Goal: Task Accomplishment & Management: Manage account settings

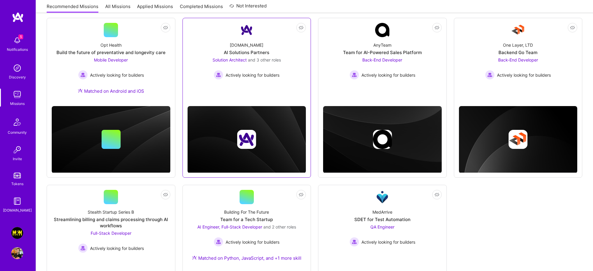
scroll to position [170, 0]
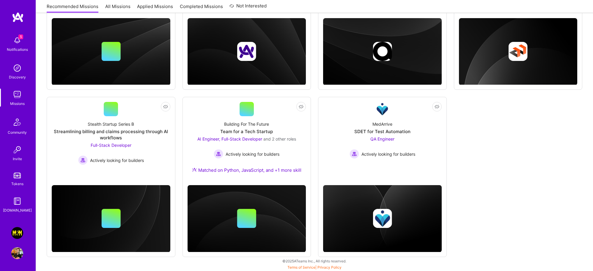
click at [18, 253] on img at bounding box center [17, 253] width 12 height 12
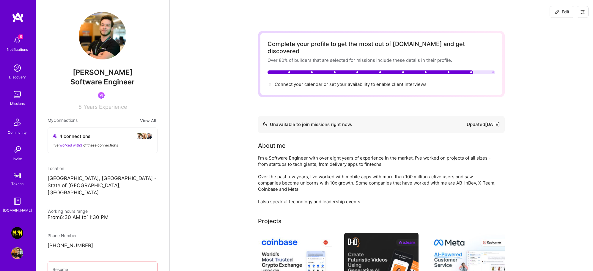
click at [15, 233] on img at bounding box center [17, 233] width 12 height 12
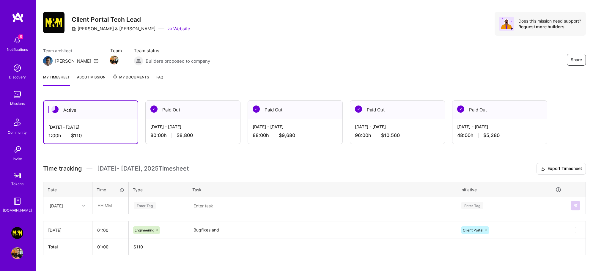
scroll to position [22, 0]
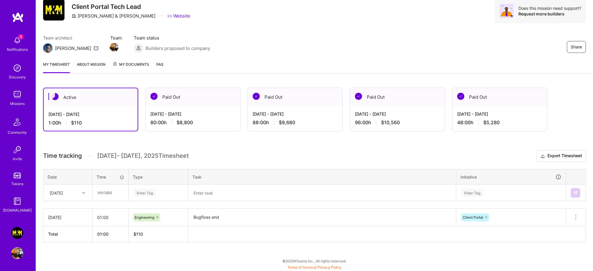
click at [220, 216] on textarea "Bugfixes and" at bounding box center [322, 217] width 267 height 16
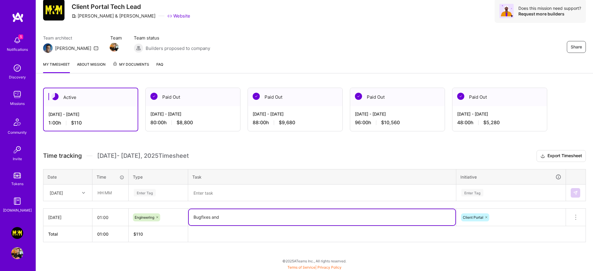
paste textarea "Finalized authentication migration fixes and prepared for QA testing deployment…"
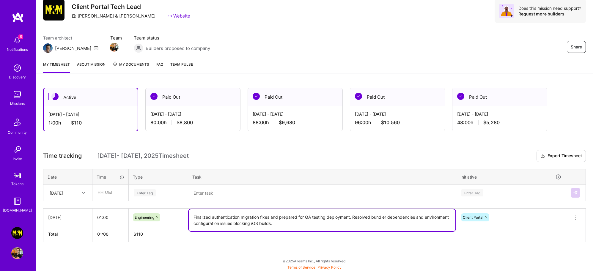
click at [201, 216] on textarea "Finalized authentication migration fixes and prepared for QA testing deployment…" at bounding box center [322, 220] width 267 height 22
click at [348, 217] on textarea "Implemented authentication migration fixes and prepared for QA testing deployme…" at bounding box center [322, 220] width 267 height 22
type textarea "Implemented authentication migration fixes and prepared for QA testing. Resolve…"
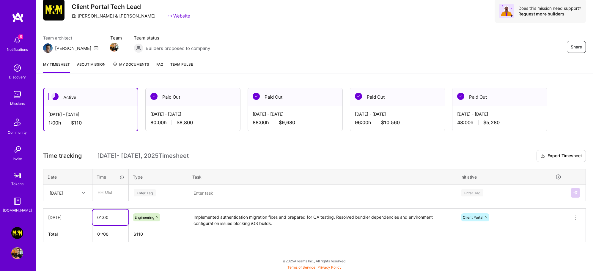
click at [95, 217] on input "01:00" at bounding box center [110, 218] width 36 height 16
type input "08:00"
click at [545, 209] on td "Client Portal" at bounding box center [511, 218] width 110 height 18
click at [81, 193] on div at bounding box center [84, 193] width 9 height 8
click at [72, 219] on div "[DATE]" at bounding box center [68, 220] width 48 height 11
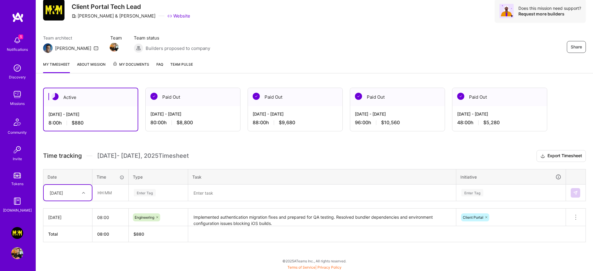
click at [212, 193] on textarea at bounding box center [322, 192] width 267 height 15
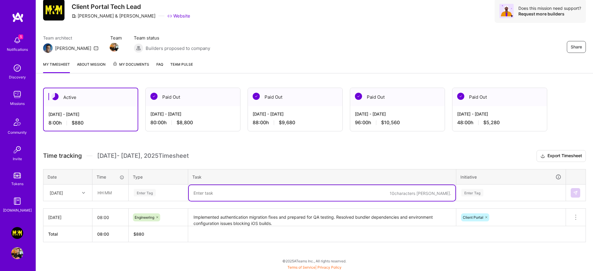
paste textarea "Deployed Auth0 integration improvements and analyzed M1 file upload duplication…"
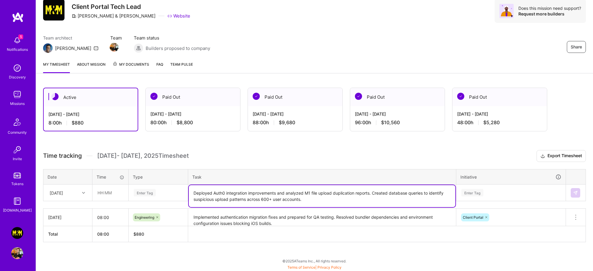
type textarea "Deployed Auth0 integration improvements and analyzed M1 file upload duplication…"
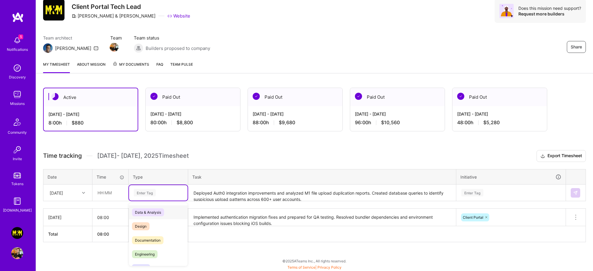
click at [163, 193] on div "Enter Tag" at bounding box center [158, 192] width 50 height 7
click at [153, 227] on span "Engineering" at bounding box center [145, 231] width 26 height 8
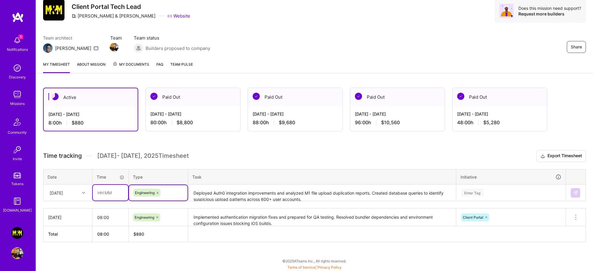
click at [109, 192] on input "text" at bounding box center [110, 193] width 35 height 16
type input "08:00"
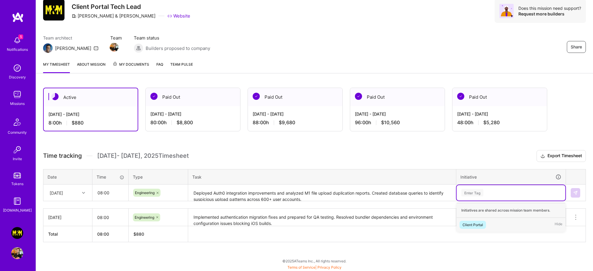
click at [480, 190] on div "Enter Tag" at bounding box center [472, 192] width 22 height 9
click at [479, 222] on div "Client Portal" at bounding box center [473, 225] width 21 height 6
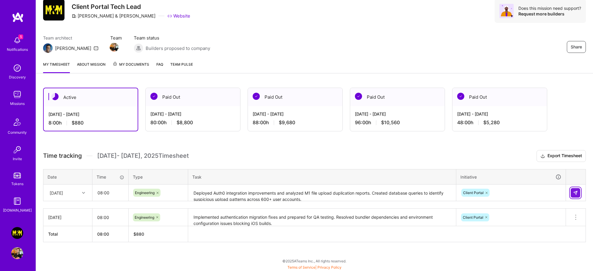
click at [577, 196] on button at bounding box center [576, 193] width 10 height 10
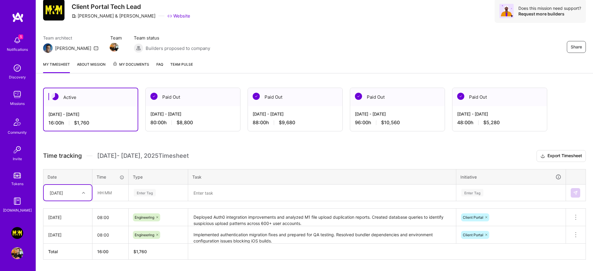
click at [212, 196] on textarea at bounding box center [322, 193] width 267 height 16
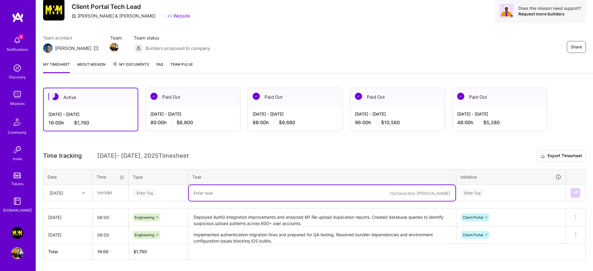
paste textarea "Completed Auth0 notification review and initiated backend engineer recruitment …"
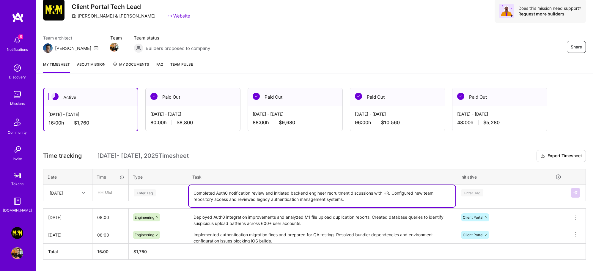
type textarea "Completed Auth0 notification review and initiated backend engineer recruitment …"
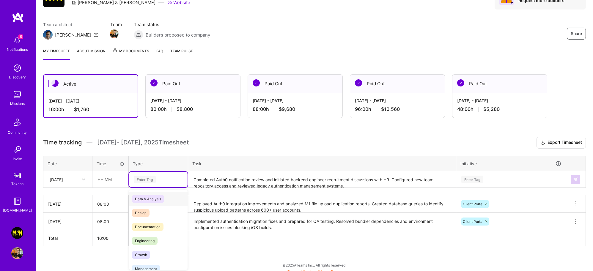
click at [153, 187] on div "option Engineering, selected. option Data & Analysis focused, 0 of 2. 17 result…" at bounding box center [158, 179] width 59 height 15
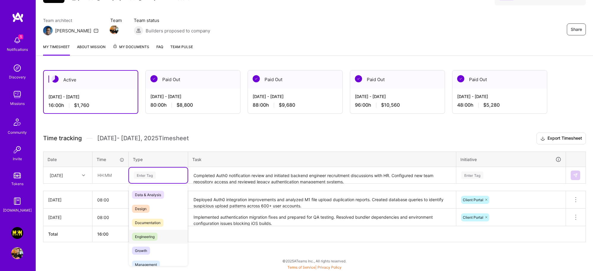
click at [153, 233] on span "Engineering" at bounding box center [145, 237] width 26 height 8
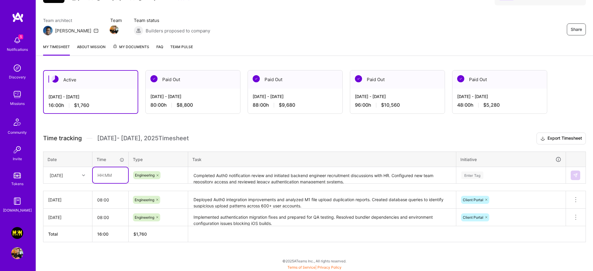
click at [105, 172] on input "text" at bounding box center [110, 175] width 35 height 16
type input "08:00"
click at [56, 176] on div "[DATE]" at bounding box center [56, 175] width 13 height 6
click at [73, 204] on div "[DATE]" at bounding box center [68, 203] width 48 height 11
click at [468, 171] on div "Enter Tag" at bounding box center [511, 175] width 109 height 15
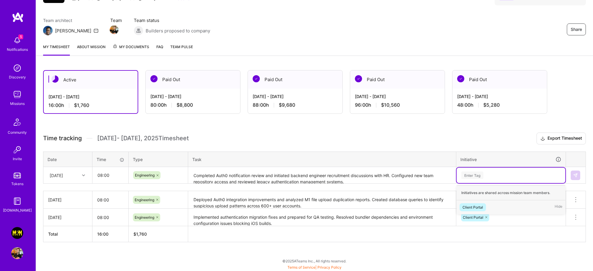
click at [478, 204] on div "Client Portal" at bounding box center [473, 207] width 21 height 6
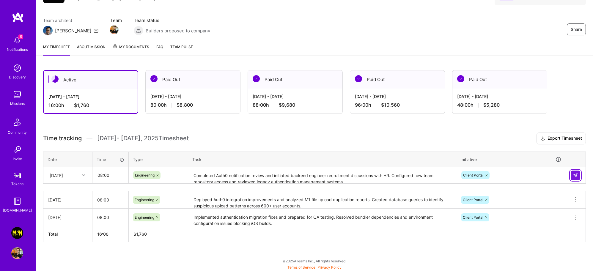
click at [575, 173] on img at bounding box center [575, 175] width 5 height 5
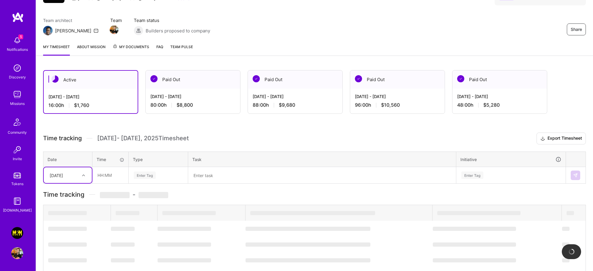
click at [78, 176] on div "[DATE]" at bounding box center [68, 175] width 48 height 16
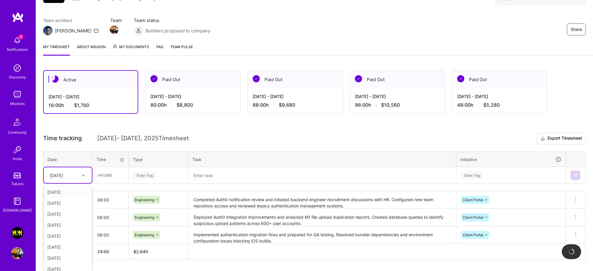
scroll to position [45, 0]
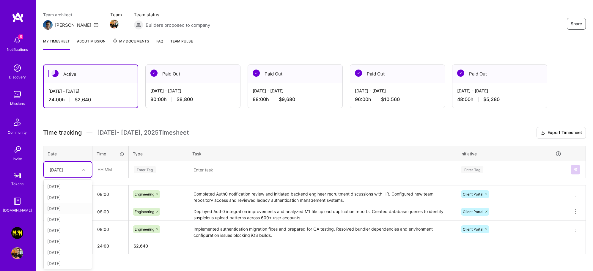
click at [68, 208] on div "[DATE]" at bounding box center [68, 208] width 48 height 11
click at [106, 174] on input "text" at bounding box center [110, 170] width 35 height 16
type input "08:00"
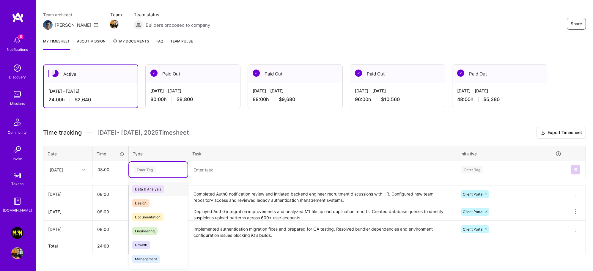
click at [156, 171] on div "Enter Tag" at bounding box center [145, 169] width 22 height 9
click at [151, 229] on span "Engineering" at bounding box center [145, 231] width 26 height 8
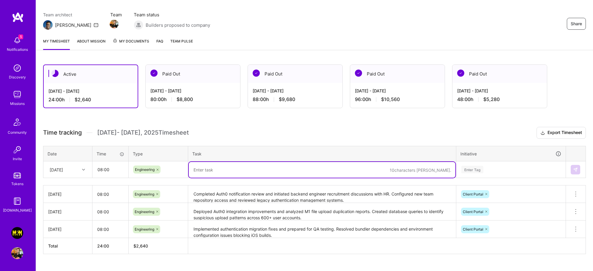
click at [203, 168] on textarea at bounding box center [322, 170] width 267 height 16
paste textarea "Released authentication migration to testing environment with both web and mobi…"
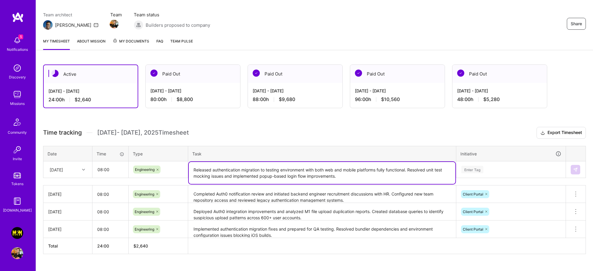
drag, startPoint x: 282, startPoint y: 176, endPoint x: 259, endPoint y: 177, distance: 23.5
click at [259, 177] on textarea "Released authentication migration to testing environment with both web and mobi…" at bounding box center [322, 173] width 267 height 22
drag, startPoint x: 215, startPoint y: 170, endPoint x: 185, endPoint y: 167, distance: 29.9
click at [185, 167] on tr "[DATE] 08:00 Engineering Released authentication migration to testing environme…" at bounding box center [314, 169] width 543 height 17
drag, startPoint x: 274, startPoint y: 165, endPoint x: 161, endPoint y: 168, distance: 112.7
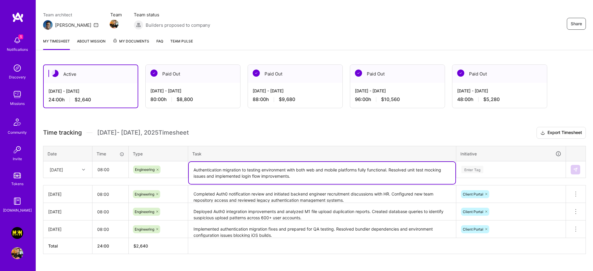
click at [161, 168] on tr "[DATE] 08:00 Engineering Authentication migration to testing environment with b…" at bounding box center [314, 169] width 543 height 17
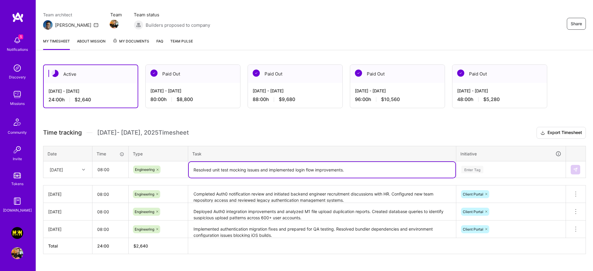
click at [260, 171] on textarea "Resolved unit test mocking issues and implemented login flow improvements." at bounding box center [322, 170] width 267 height 16
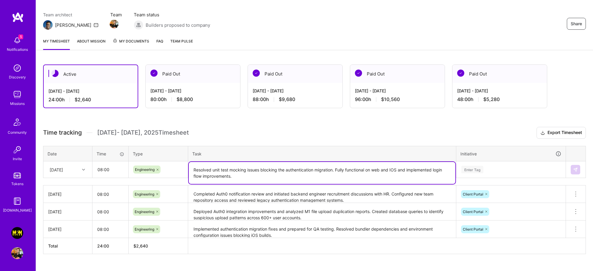
click at [274, 175] on textarea "Resolved unit test mocking issues blocking the authentication migration. Fully …" at bounding box center [322, 173] width 267 height 22
drag, startPoint x: 400, startPoint y: 169, endPoint x: 125, endPoint y: 166, distance: 275.0
click at [125, 166] on tr "[DATE] 08:00 Engineering Resolved unit test mocking issues blocking the authent…" at bounding box center [314, 169] width 543 height 17
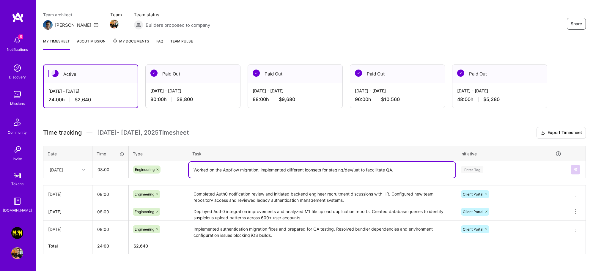
paste textarea "Resolved unit test mocking issues blocking the authentication migration. Fully …"
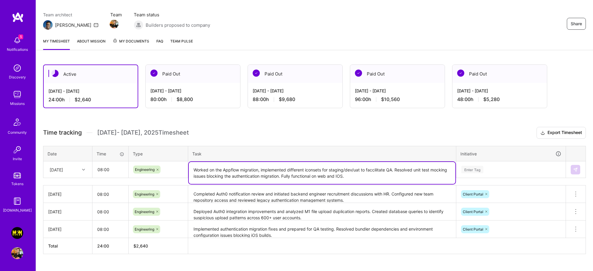
drag, startPoint x: 283, startPoint y: 175, endPoint x: 318, endPoint y: 164, distance: 36.7
click at [283, 175] on textarea "Worked on the Appflow migration, implemented different iconsets for staging/dev…" at bounding box center [322, 173] width 267 height 22
type textarea "Worked on the Appflow migration, implemented different iconsets for staging/dev…"
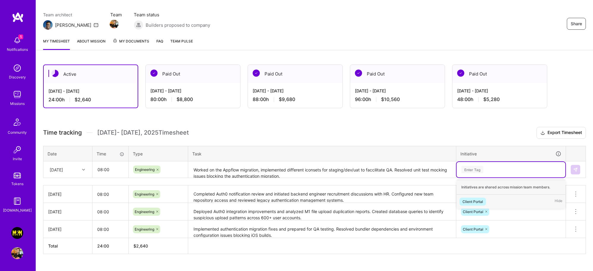
click at [472, 167] on div "Enter Tag" at bounding box center [472, 169] width 22 height 9
click at [476, 200] on div "Client Portal" at bounding box center [473, 202] width 21 height 6
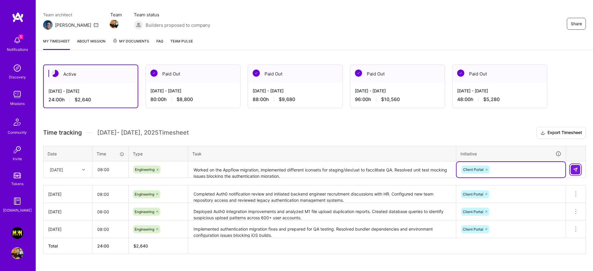
click at [576, 170] on img at bounding box center [575, 169] width 5 height 5
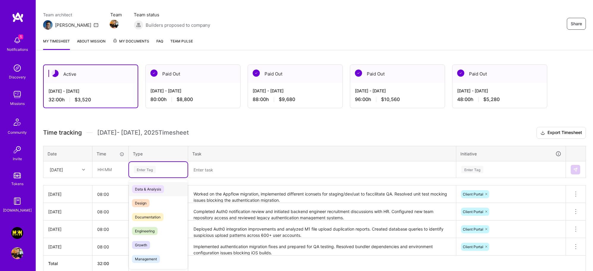
click at [157, 169] on div "Enter Tag" at bounding box center [158, 169] width 50 height 7
click at [153, 229] on span "Engineering" at bounding box center [145, 231] width 26 height 8
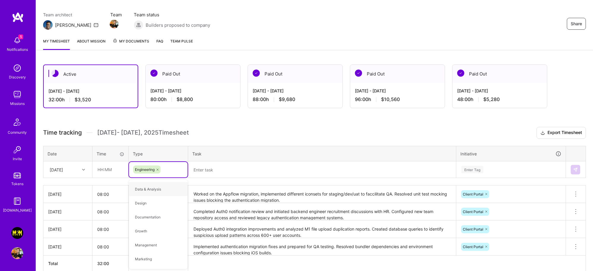
click at [73, 169] on div "[DATE]" at bounding box center [63, 170] width 33 height 10
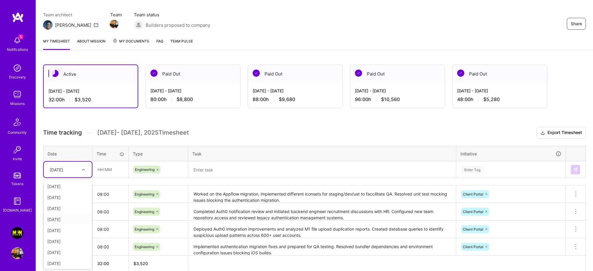
click at [65, 219] on div "[DATE]" at bounding box center [68, 219] width 48 height 11
click at [105, 168] on input "text" at bounding box center [110, 170] width 35 height 16
type input "08:00"
click at [223, 157] on th "Task" at bounding box center [322, 153] width 268 height 15
click at [223, 170] on textarea at bounding box center [322, 170] width 267 height 16
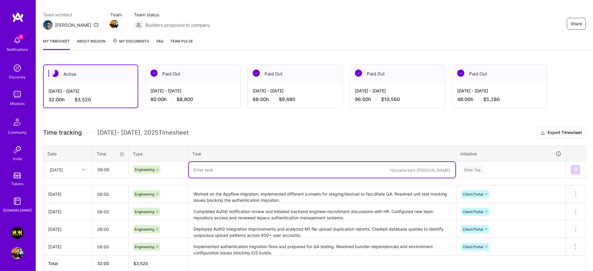
paste textarea "Migrated CI/CD pipeline from Ionic AppFlow to GitHub Actions, achieving signifi…"
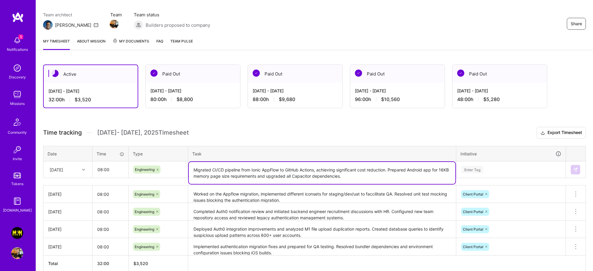
type textarea "Migrated CI/CD pipeline from Ionic AppFlow to GitHub Actions, achieving signifi…"
click at [487, 167] on div "Enter Tag" at bounding box center [511, 169] width 100 height 7
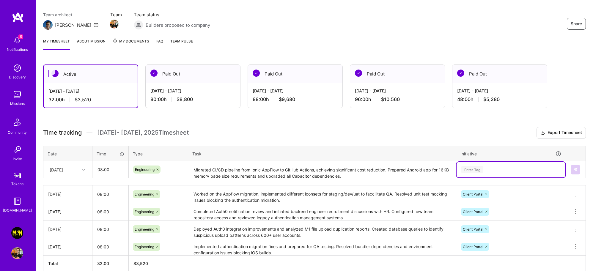
click at [471, 171] on div "Enter Tag" at bounding box center [472, 169] width 22 height 9
click at [475, 172] on div "Enter Tag" at bounding box center [472, 169] width 22 height 9
click at [476, 201] on div "Client Portal" at bounding box center [473, 202] width 21 height 6
click at [575, 170] on img at bounding box center [575, 169] width 5 height 5
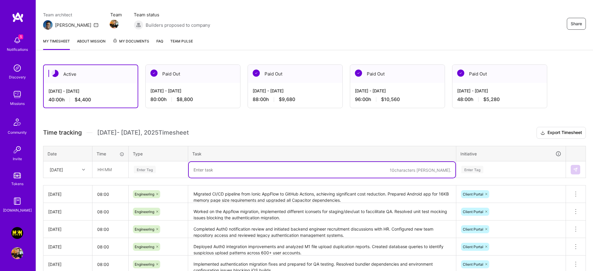
click at [225, 171] on textarea at bounding box center [322, 170] width 267 height 16
paste textarea "ollaborated on finalizing authentication migration PR and investigated schedule…"
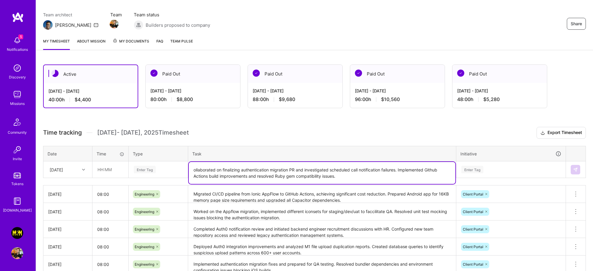
click at [193, 170] on textarea "ollaborated on finalizing authentication migration PR and investigated schedule…" at bounding box center [322, 173] width 267 height 22
click at [406, 178] on textarea "Collaborated on finalizing authentication migration PR and investigated schedul…" at bounding box center [322, 173] width 267 height 22
drag, startPoint x: 402, startPoint y: 169, endPoint x: 173, endPoint y: 172, distance: 229.3
click at [173, 172] on tr "[DATE] Enter Tag Collaborated on finalizing authentication migration PR and inv…" at bounding box center [314, 169] width 543 height 17
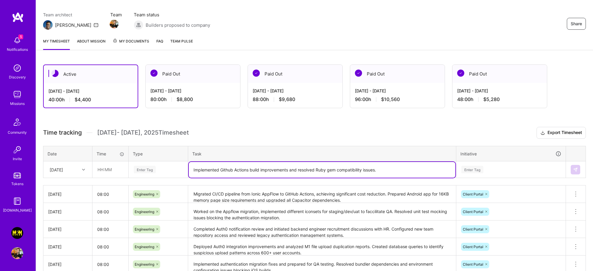
click at [415, 168] on textarea "Implemented Github Actions build improvements and resolved Ruby gem compatibili…" at bounding box center [322, 170] width 267 height 16
paste textarea "Collaborated on finalizing authentication migration PR and investigated schedul…"
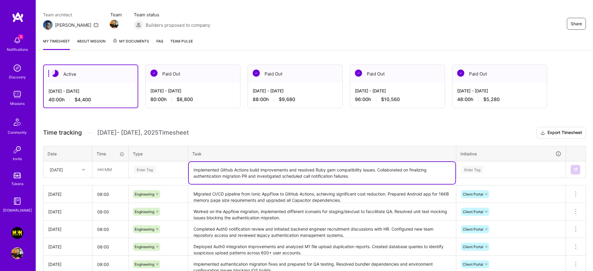
click at [189, 171] on textarea "Implemented Github Actions build improvements and resolved Ruby gem compatibili…" at bounding box center [322, 173] width 267 height 22
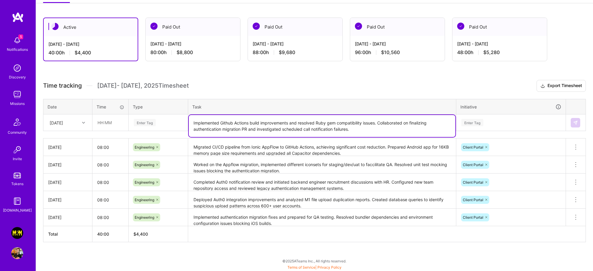
type textarea "Implemented Github Actions build improvements and resolved Ruby gem compatibili…"
click at [143, 127] on div "Enter Tag" at bounding box center [158, 122] width 59 height 15
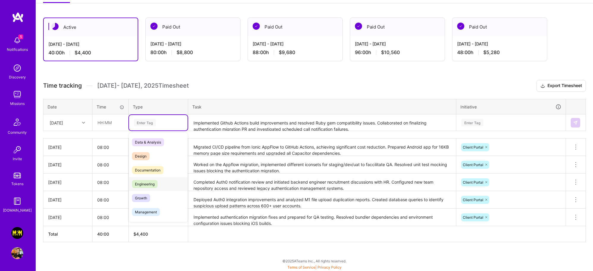
click at [147, 181] on span "Engineering" at bounding box center [145, 184] width 26 height 8
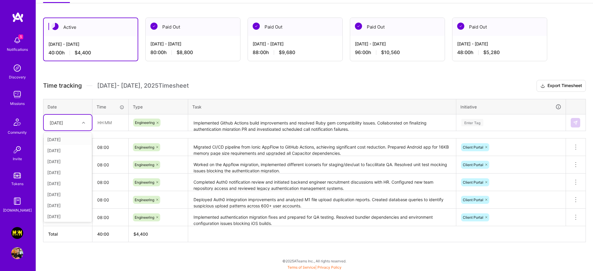
click at [75, 122] on div "[DATE]" at bounding box center [63, 123] width 33 height 10
click at [70, 124] on div "[DATE]" at bounding box center [63, 123] width 33 height 10
click at [65, 202] on div "[DATE]" at bounding box center [68, 205] width 48 height 11
click at [108, 120] on input "text" at bounding box center [110, 123] width 35 height 16
type input "08:00"
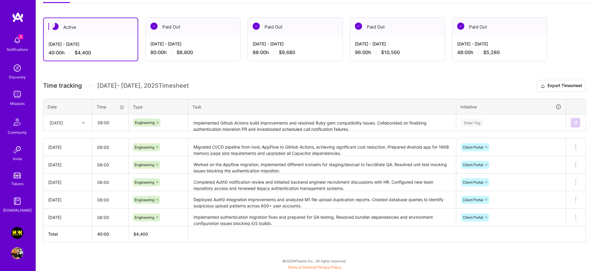
click at [505, 121] on div "Enter Tag" at bounding box center [511, 122] width 100 height 7
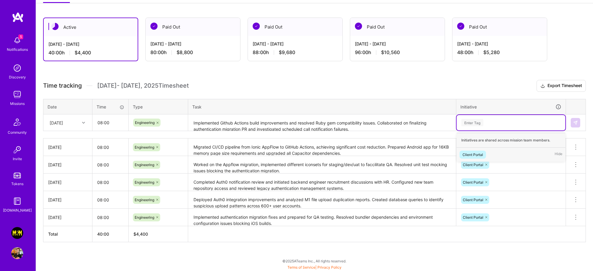
click at [487, 152] on div "Client Portal Hide" at bounding box center [511, 155] width 109 height 14
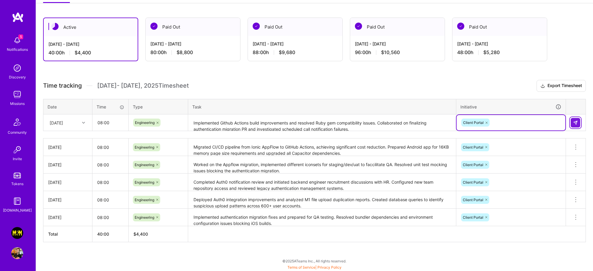
click at [578, 121] on button at bounding box center [576, 123] width 10 height 10
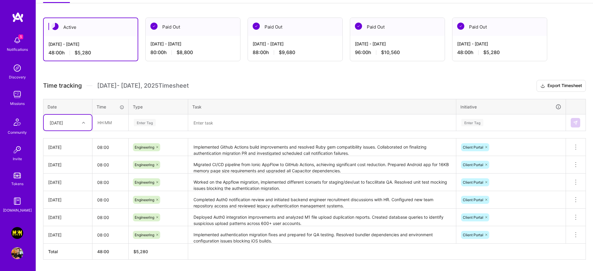
click at [239, 125] on textarea at bounding box center [322, 123] width 267 height 16
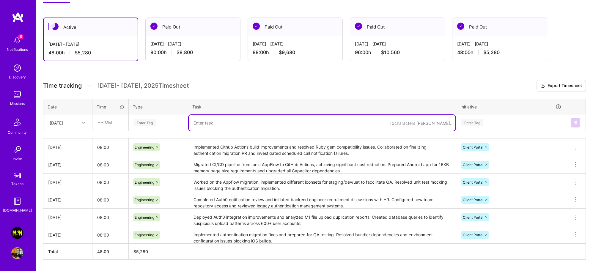
paste textarea "Completed major infrastructure optimizations including deletion of unused Celer…"
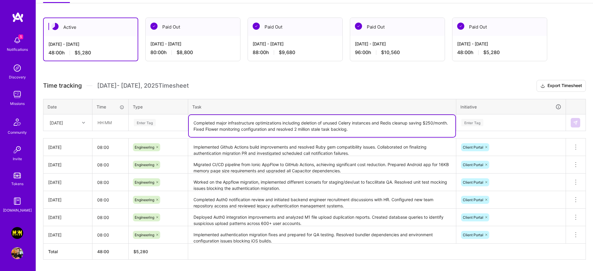
drag, startPoint x: 200, startPoint y: 129, endPoint x: 187, endPoint y: 130, distance: 13.1
click at [187, 130] on tr "[DATE] Enter Tag Completed major infrastructure optimizations including deletio…" at bounding box center [314, 122] width 543 height 17
click at [396, 131] on textarea "Completed major infrastructure optimizations, including deletion of unused Cele…" at bounding box center [322, 126] width 267 height 22
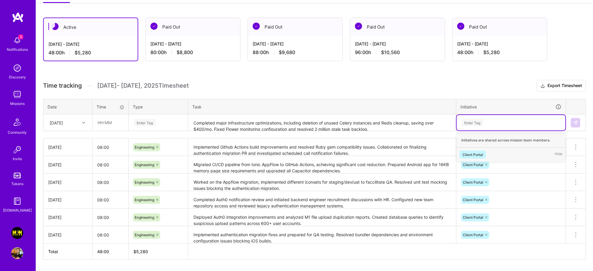
click at [480, 123] on div "Enter Tag" at bounding box center [472, 122] width 22 height 9
click at [491, 153] on div "Client Portal Hide" at bounding box center [511, 155] width 109 height 14
click at [145, 124] on div "Enter Tag" at bounding box center [145, 122] width 22 height 9
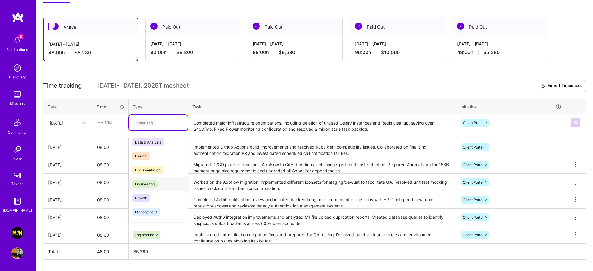
click at [155, 182] on span "Engineering" at bounding box center [145, 184] width 26 height 8
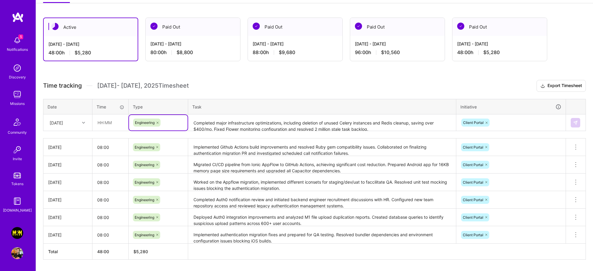
click at [368, 130] on textarea "Completed major infrastructure optimizations, including deletion of unused Cele…" at bounding box center [322, 123] width 267 height 16
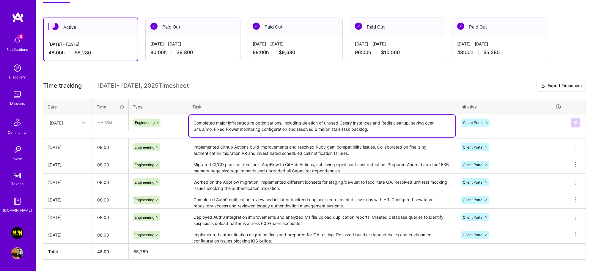
click at [315, 129] on textarea "Completed major infrastructure optimizations, including deletion of unused Cele…" at bounding box center [322, 126] width 267 height 22
type textarea "Completed major infrastructure optimizations, including deletion of unused Cele…"
click at [109, 124] on input "text" at bounding box center [110, 123] width 35 height 16
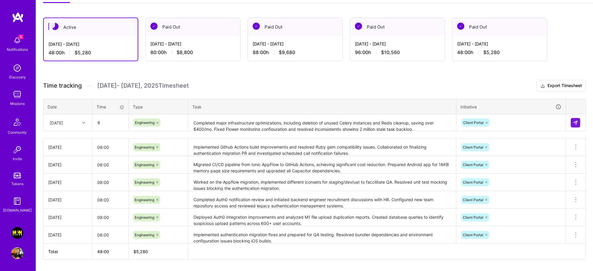
type input "08:00"
click at [63, 124] on div "[DATE]" at bounding box center [56, 123] width 13 height 6
click at [102, 94] on div "Time tracking [DATE] - [DATE] Timesheet Export Timesheet Date Time Type Task In…" at bounding box center [314, 170] width 543 height 180
click at [73, 128] on div "[DATE]" at bounding box center [68, 123] width 48 height 16
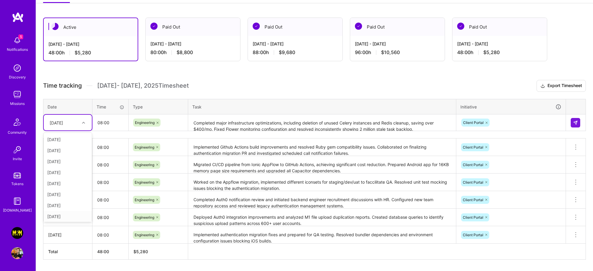
scroll to position [1, 0]
click at [68, 213] on div "[DATE]" at bounding box center [68, 215] width 48 height 11
click at [580, 121] on button at bounding box center [576, 123] width 10 height 10
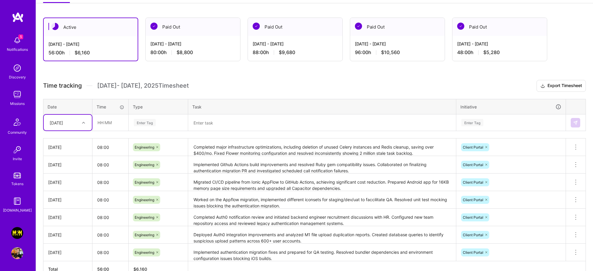
click at [222, 121] on textarea at bounding box center [322, 123] width 267 height 16
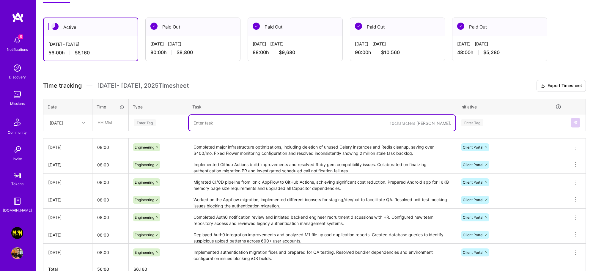
paste textarea "Collaborated on finalizing authentication migration PR and investigated schedul…"
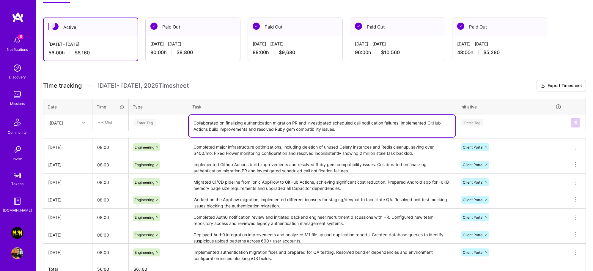
click at [253, 123] on textarea "Collaborated on finalizing authentication migration PR and investigated schedul…" at bounding box center [322, 126] width 267 height 22
paste textarea "mpleted major infrastructure optimizations including deletion of unused Celery …"
type textarea "Completed major infrastructure optimizations including deletion of unused Celer…"
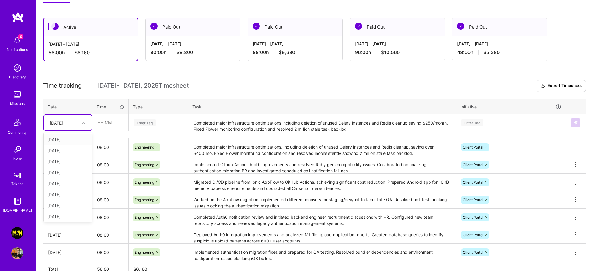
click at [76, 120] on div "[DATE]" at bounding box center [63, 123] width 33 height 10
click at [70, 197] on div "[DATE]" at bounding box center [68, 197] width 48 height 11
click at [106, 126] on input "text" at bounding box center [110, 123] width 35 height 16
type input "08:00"
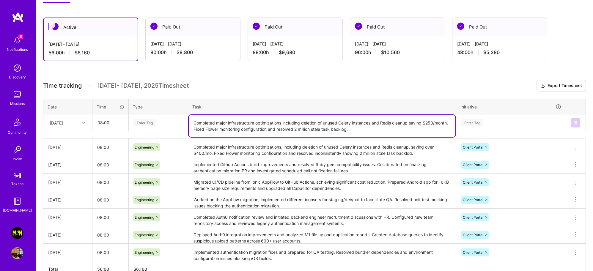
click at [323, 126] on textarea "Completed major infrastructure optimizations including deletion of unused Celer…" at bounding box center [322, 126] width 267 height 22
paste textarea "Upgraded Sentry and Capacitor plugins to meet Google Play requirements and init…"
type textarea "Upgraded Sentry and Capacitor plugins to meet Google Play requirements and init…"
click at [160, 121] on div "Enter Tag" at bounding box center [158, 122] width 50 height 7
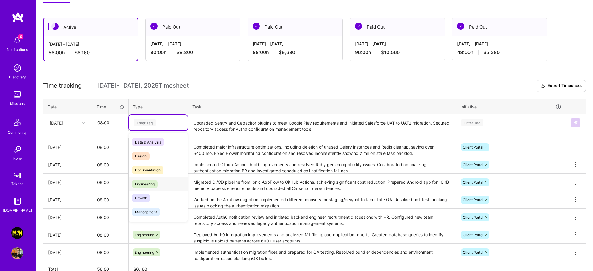
click at [149, 185] on span "Engineering" at bounding box center [145, 184] width 26 height 8
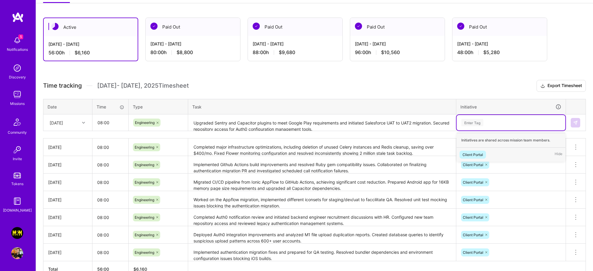
click at [483, 117] on div "Enter Tag" at bounding box center [511, 122] width 109 height 15
click at [472, 125] on div "Enter Tag" at bounding box center [472, 122] width 22 height 9
click at [482, 157] on span "Client Portal" at bounding box center [473, 155] width 26 height 8
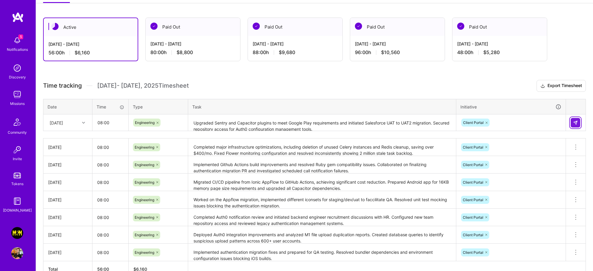
click at [575, 124] on img at bounding box center [575, 122] width 5 height 5
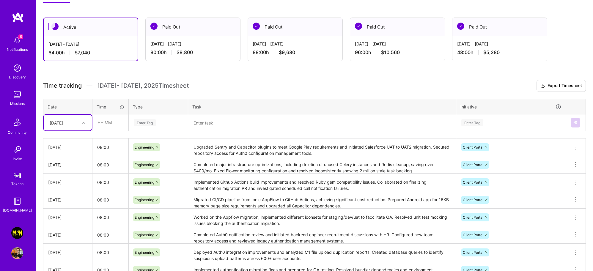
click at [227, 122] on textarea at bounding box center [322, 123] width 267 height 16
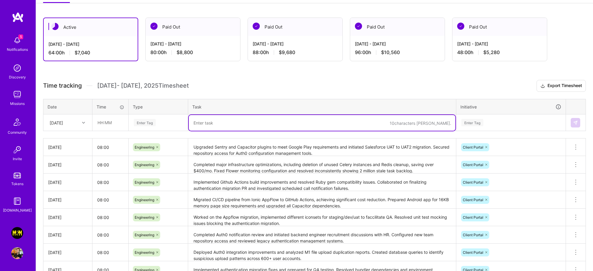
paste textarea "Resolved critical Android authentication issues and implemented secure storage …"
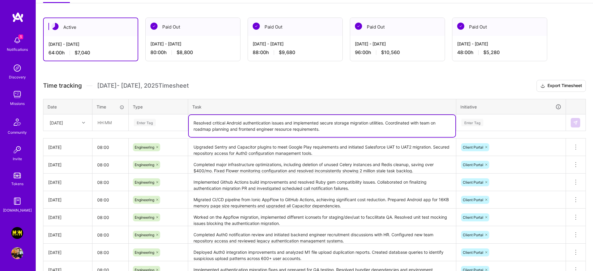
type textarea "Resolved critical Android authentication issues and implemented secure storage …"
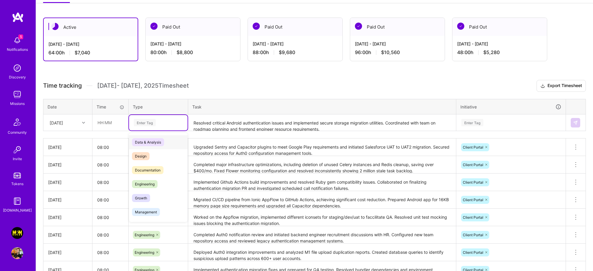
click at [147, 125] on div "Enter Tag" at bounding box center [145, 122] width 22 height 9
click at [157, 184] on span "Engineering" at bounding box center [145, 184] width 26 height 8
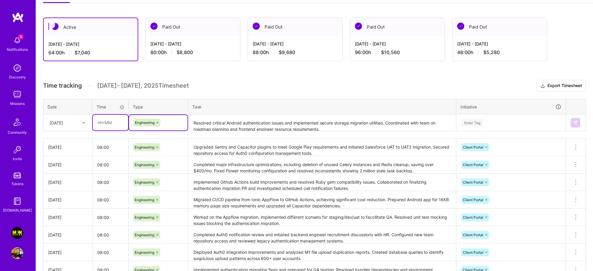
click at [107, 123] on input "text" at bounding box center [110, 123] width 35 height 16
type input "08:00"
click at [58, 122] on div "[DATE]" at bounding box center [56, 123] width 13 height 6
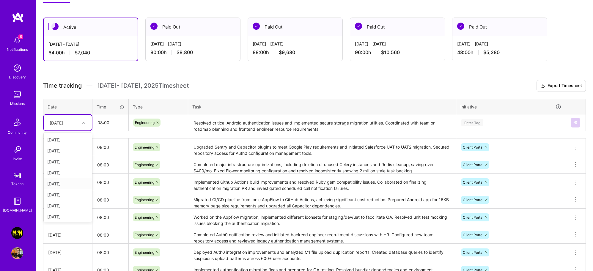
scroll to position [36, 0]
click at [72, 199] on div "[DATE]" at bounding box center [68, 202] width 48 height 11
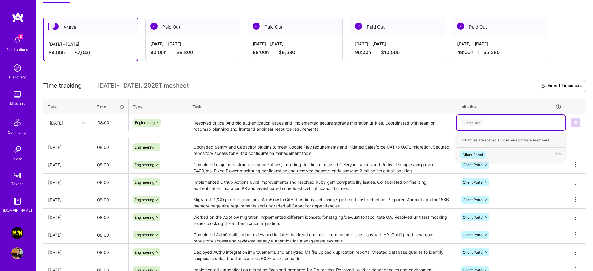
click at [480, 123] on div "Enter Tag" at bounding box center [472, 122] width 22 height 9
click at [478, 155] on div "Client Portal" at bounding box center [473, 155] width 21 height 6
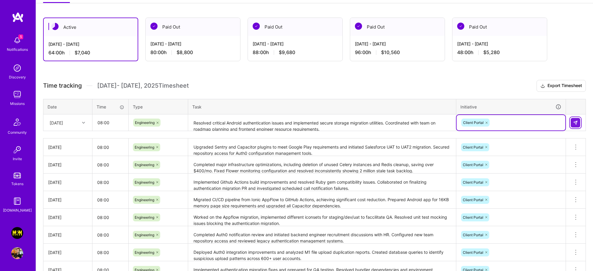
click at [577, 123] on img at bounding box center [575, 122] width 5 height 5
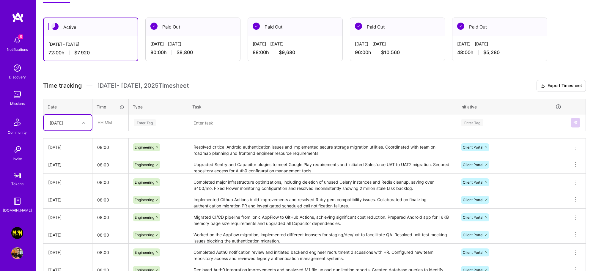
click at [251, 125] on textarea at bounding box center [322, 123] width 267 height 16
paste textarea "Achieved breakthrough on Android deep linking configuration, restoring full aut…"
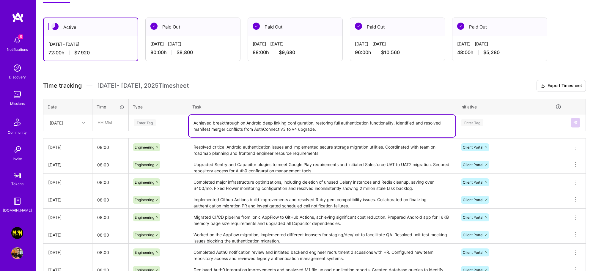
type textarea "Achieved breakthrough on Android deep linking configuration, restoring full aut…"
click at [73, 124] on div "[DATE]" at bounding box center [63, 123] width 33 height 10
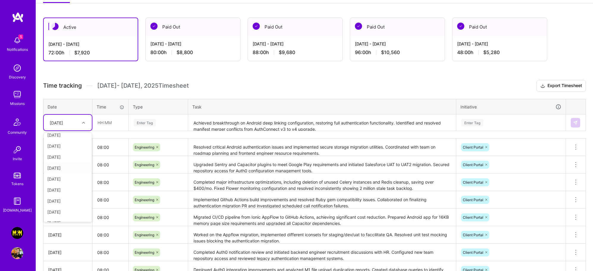
scroll to position [56, 0]
click at [70, 193] on div "[DATE]" at bounding box center [68, 193] width 48 height 11
click at [105, 125] on input "text" at bounding box center [110, 123] width 35 height 16
type input "08:00"
click at [163, 120] on div "Enter Tag" at bounding box center [158, 122] width 50 height 7
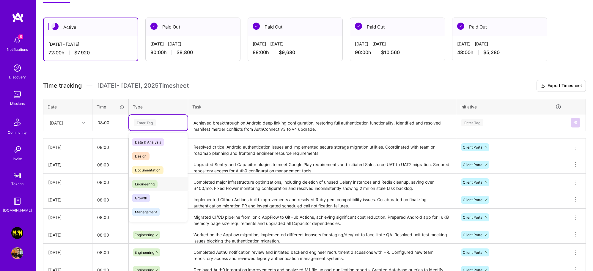
click at [146, 183] on span "Engineering" at bounding box center [145, 184] width 26 height 8
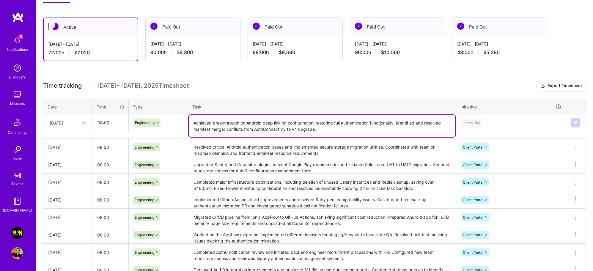
click at [363, 127] on textarea "Achieved breakthrough on Android deep linking configuration, restoring full aut…" at bounding box center [322, 126] width 267 height 22
drag, startPoint x: 418, startPoint y: 123, endPoint x: 450, endPoint y: 123, distance: 32.1
click at [453, 123] on textarea "Achieved breakthrough on Android deep linking configuration, restoring full aut…" at bounding box center [322, 126] width 267 height 22
click at [431, 124] on textarea "Achieved breakthrough on Android deep linking configuration, restoring full aut…" at bounding box center [322, 126] width 267 height 22
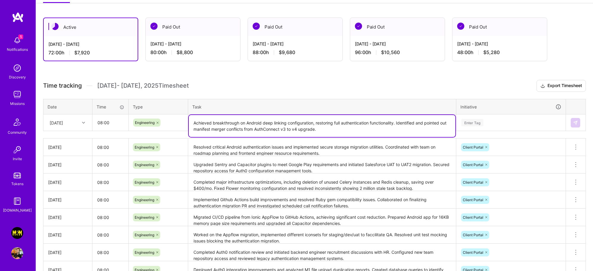
click at [330, 128] on textarea "Achieved breakthrough on Android deep linking configuration, restoring full aut…" at bounding box center [322, 126] width 267 height 22
drag, startPoint x: 267, startPoint y: 124, endPoint x: 401, endPoint y: 124, distance: 134.7
click at [401, 124] on textarea "Achieved a breakthrough on Android deep linking configuration, restoring full a…" at bounding box center [322, 126] width 267 height 22
drag, startPoint x: 405, startPoint y: 130, endPoint x: 402, endPoint y: 127, distance: 3.6
click at [405, 130] on textarea "Achieved a breakthrough on Android deep linking configuration, restoring full a…" at bounding box center [322, 126] width 267 height 22
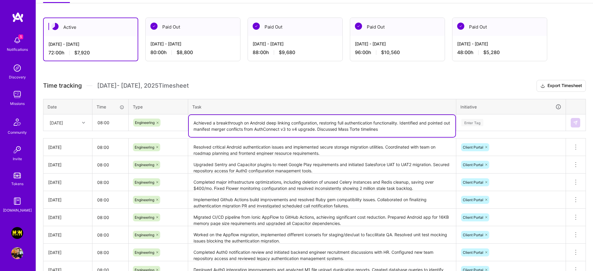
drag, startPoint x: 401, startPoint y: 122, endPoint x: 116, endPoint y: 114, distance: 285.0
click at [116, 114] on tr "[DATE] 08:00 Engineering Achieved a breakthrough on Android deep linking config…" at bounding box center [314, 122] width 543 height 17
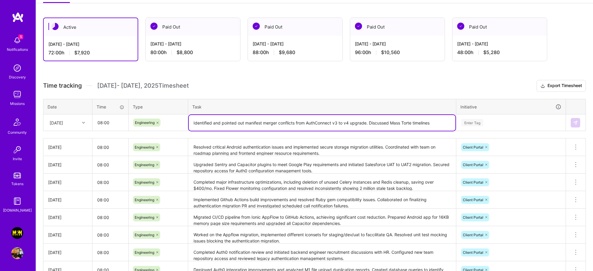
drag, startPoint x: 277, startPoint y: 123, endPoint x: 352, endPoint y: 126, distance: 75.0
click at [330, 124] on textarea "Identified and pointed out manifest merger conflicts from AuthConnect v3 to v4 …" at bounding box center [322, 123] width 267 height 16
drag, startPoint x: 284, startPoint y: 116, endPoint x: 164, endPoint y: 119, distance: 119.6
click at [164, 119] on tr "[DATE] 08:00 Engineering Identified and pointed out manifest merger conflicts f…" at bounding box center [314, 122] width 543 height 17
click at [406, 122] on textarea "Helped unblock Android on the Auth migration [PERSON_NAME] working on. Discusse…" at bounding box center [322, 123] width 267 height 16
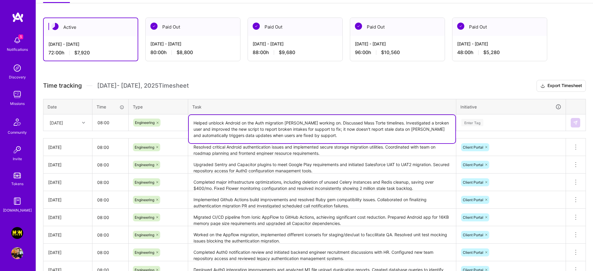
click at [478, 118] on div "Enter Tag" at bounding box center [511, 122] width 109 height 15
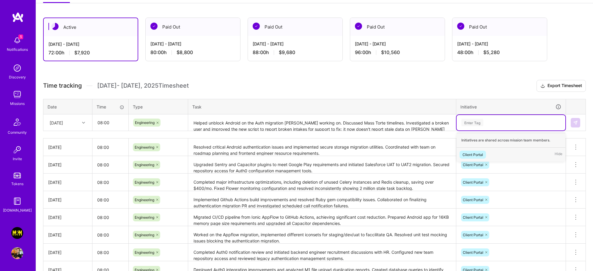
click at [480, 153] on div "Client Portal" at bounding box center [473, 155] width 21 height 6
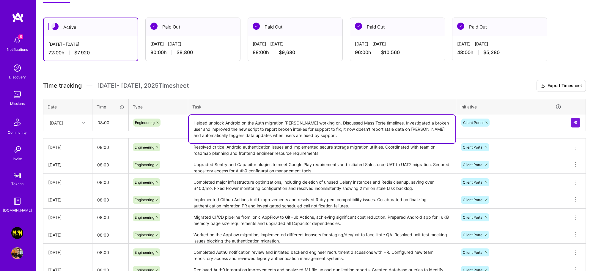
drag, startPoint x: 326, startPoint y: 122, endPoint x: 186, endPoint y: 125, distance: 139.8
click at [186, 125] on tr "[DATE] 08:00 Engineering Helped unblock Android on the Auth migration [PERSON_N…" at bounding box center [314, 122] width 543 height 17
click at [390, 127] on textarea "Helped unblock Android on the Auth migration [PERSON_NAME] working on. Discusse…" at bounding box center [322, 129] width 267 height 28
drag, startPoint x: 391, startPoint y: 121, endPoint x: 177, endPoint y: 124, distance: 213.5
click at [177, 124] on tr "[DATE] 08:00 Engineering Helped unblock Android on the Auth migration [PERSON_N…" at bounding box center [314, 122] width 543 height 17
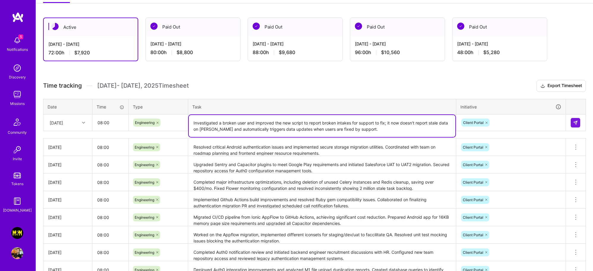
click at [360, 131] on textarea "Investigated a broken user and improved the new script to report broken intakes…" at bounding box center [322, 126] width 267 height 22
paste textarea "Helped unblock Android on the Auth migration [PERSON_NAME] working on. Discusse…"
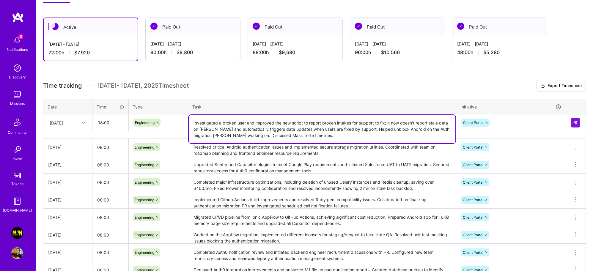
type textarea "Investigated a broken user and improved the new script to report broken intakes…"
click at [578, 123] on button at bounding box center [576, 123] width 10 height 10
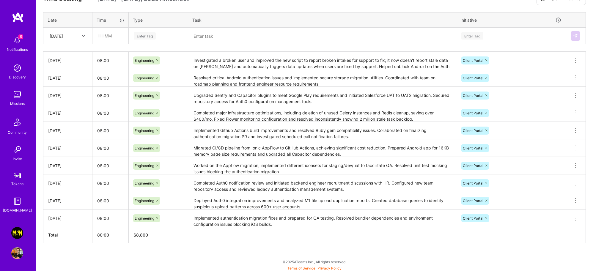
scroll to position [178, 0]
click at [244, 115] on textarea "Completed major infrastructure optimizations, including deletion of unused Cele…" at bounding box center [322, 113] width 267 height 16
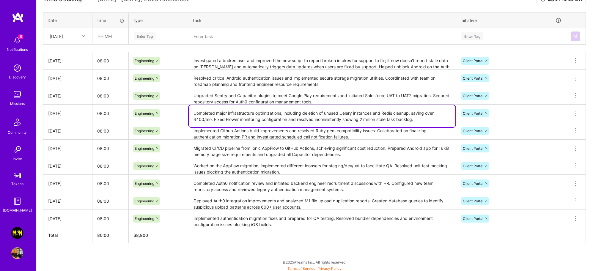
click at [437, 120] on textarea "Completed major infrastructure optimizations, including deletion of unused Cele…" at bounding box center [322, 116] width 267 height 22
click at [429, 118] on textarea "Completed major infrastructure optimizations, including deletion of unused Cele…" at bounding box center [322, 116] width 267 height 22
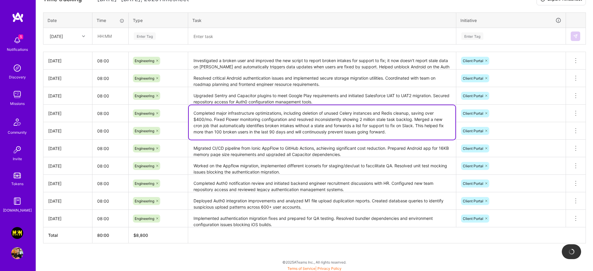
click at [345, 132] on textarea "Completed major infrastructure optimizations, including deletion of unused Cele…" at bounding box center [322, 122] width 267 height 34
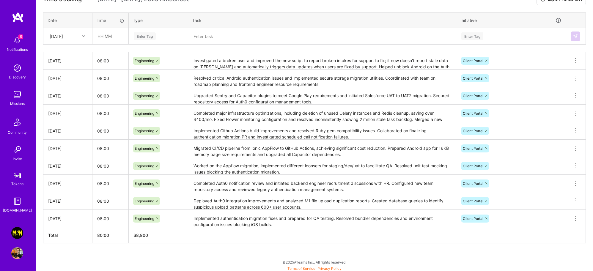
click at [423, 246] on div "Active [DATE] - [DATE] 80:00 h $8,800 Paid Out [DATE] - [DATE] 80:00 h $8,800 P…" at bounding box center [314, 98] width 557 height 349
click at [339, 115] on textarea "Completed major infrastructure optimizations, including deletion of unused Cele…" at bounding box center [322, 113] width 267 height 17
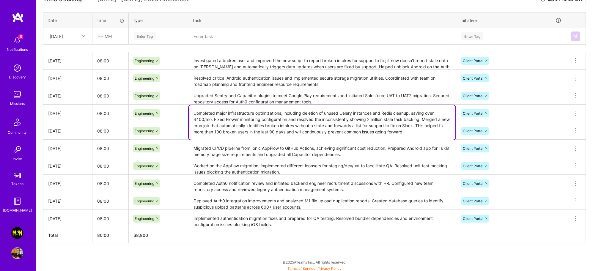
click at [395, 120] on textarea "Completed major infrastructure optimizations, including deletion of unused Cele…" at bounding box center [322, 122] width 267 height 34
click at [413, 119] on textarea "Completed major infrastructure optimizations, including deletion of unused Cele…" at bounding box center [322, 122] width 267 height 34
click at [403, 250] on div "Active [DATE] - [DATE] 80:00 h $8,800 Paid Out [DATE] - [DATE] 80:00 h $8,800 P…" at bounding box center [314, 98] width 557 height 349
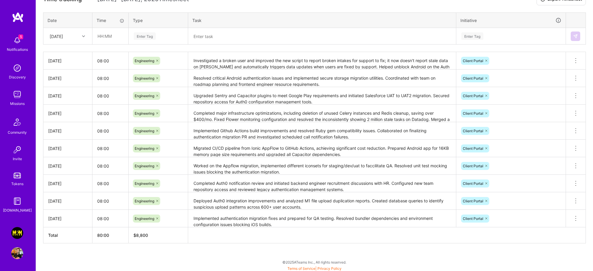
click at [343, 119] on textarea "Completed major infrastructure optimizations, including deletion of unused Cele…" at bounding box center [322, 113] width 267 height 17
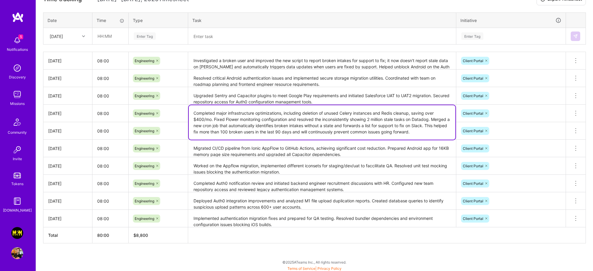
click at [343, 119] on textarea "Completed major infrastructure optimizations, including deletion of unused Cele…" at bounding box center [322, 122] width 267 height 34
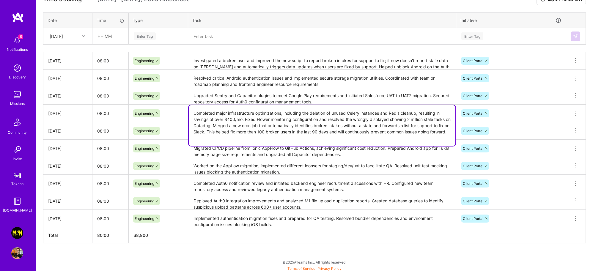
type textarea "Completed major infrastructure optimizations, including the deletion of unused …"
click at [298, 244] on div "Active [DATE] - [DATE] 80:00 h $8,800 Paid Out [DATE] - [DATE] 80:00 h $8,800 P…" at bounding box center [314, 98] width 557 height 349
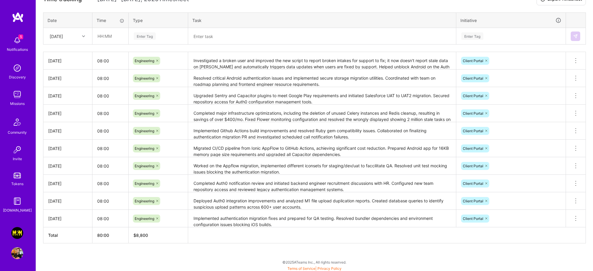
scroll to position [59, 0]
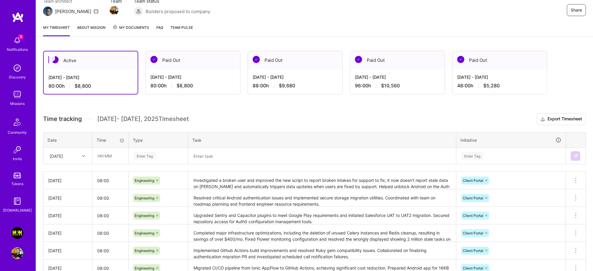
click at [204, 80] on div "[DATE] - [DATE]" at bounding box center [192, 77] width 85 height 6
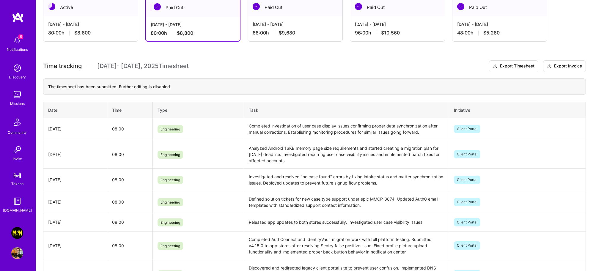
scroll to position [0, 0]
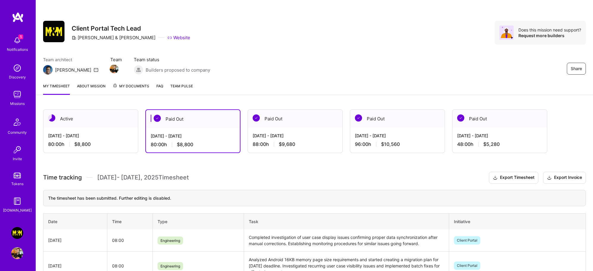
click at [307, 129] on div "[DATE] - [DATE] 88:00 h $9,680" at bounding box center [295, 140] width 95 height 24
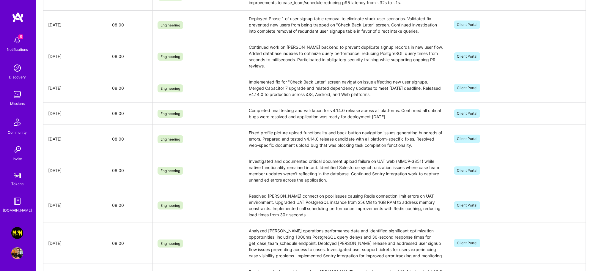
scroll to position [66, 0]
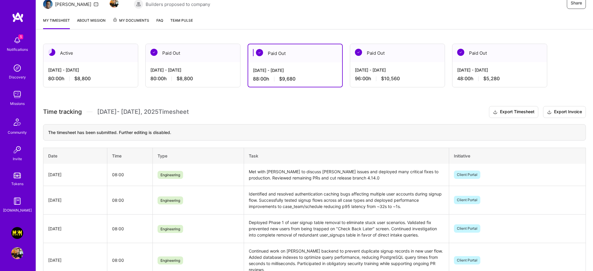
click at [390, 78] on span "$10,560" at bounding box center [390, 79] width 19 height 6
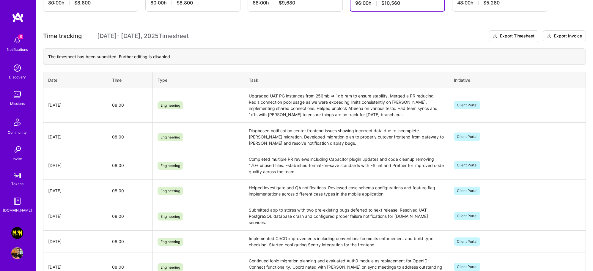
scroll to position [0, 0]
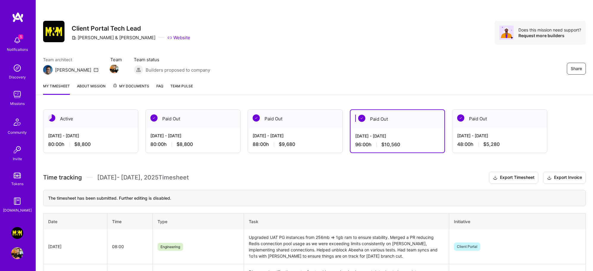
click at [524, 120] on div "Paid Out" at bounding box center [500, 119] width 95 height 18
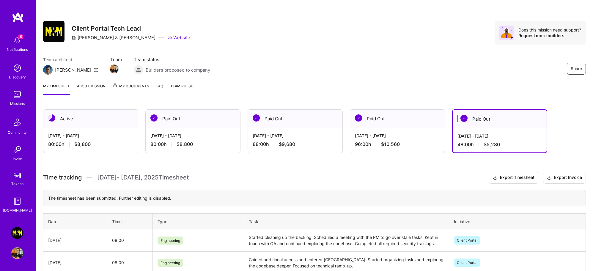
click at [389, 125] on div "Paid Out" at bounding box center [397, 119] width 95 height 18
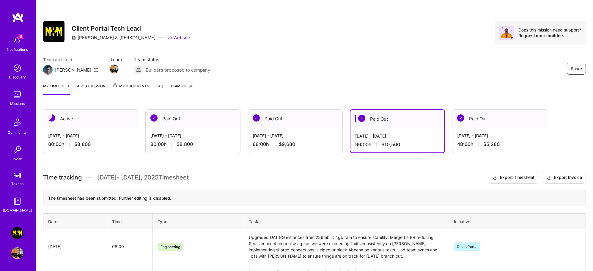
click at [300, 139] on div "[DATE] - [DATE] 88:00 h $9,680" at bounding box center [295, 140] width 95 height 24
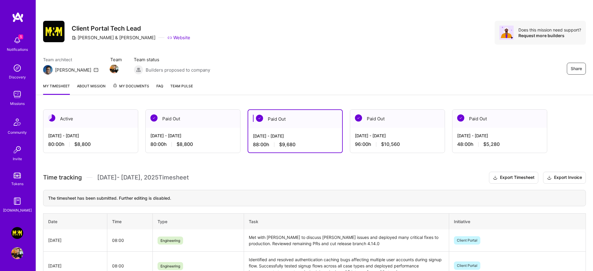
click at [100, 134] on div "[DATE] - [DATE]" at bounding box center [90, 136] width 85 height 6
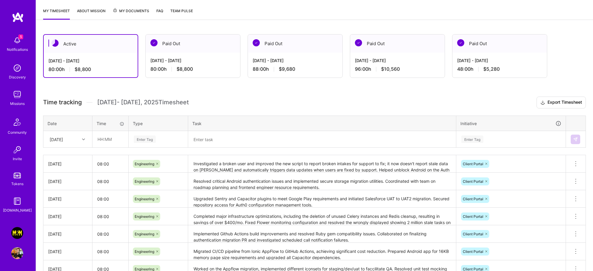
scroll to position [180, 0]
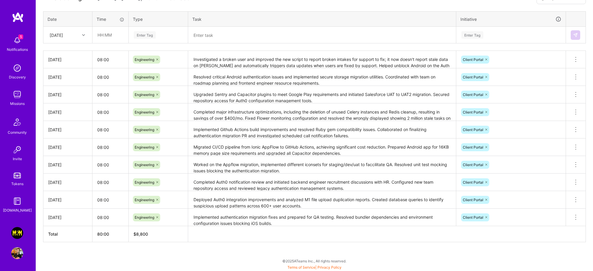
click at [72, 27] on div "[DATE]" at bounding box center [68, 35] width 48 height 16
click at [345, 20] on th "Task" at bounding box center [322, 18] width 268 height 15
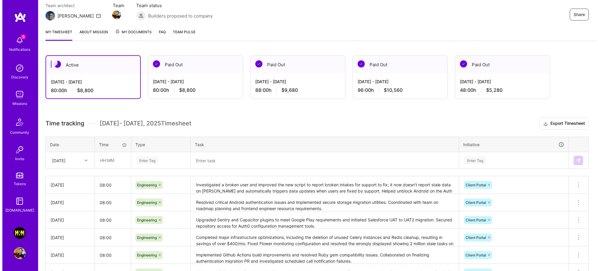
scroll to position [17, 0]
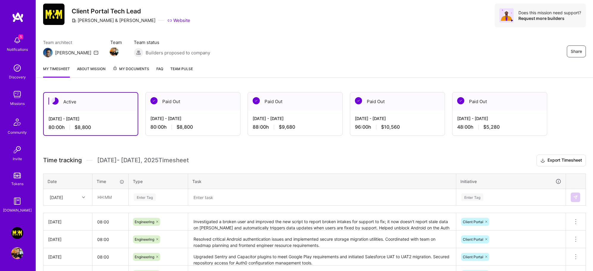
click at [552, 18] on div "Request more builders" at bounding box center [550, 18] width 63 height 6
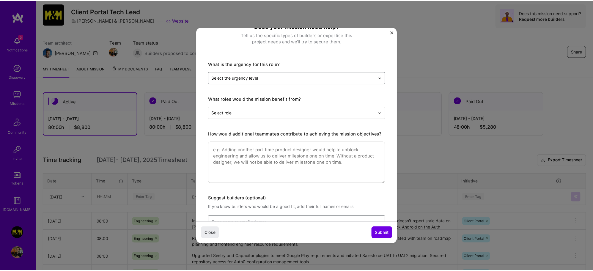
scroll to position [66, 0]
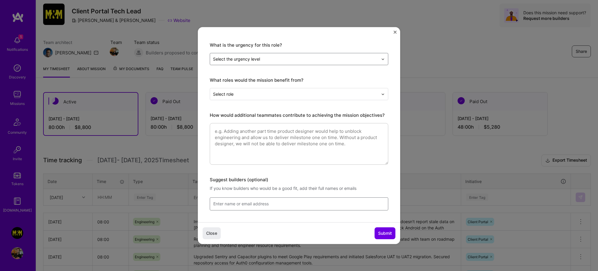
click at [320, 65] on div "Does your mission need help? Tell us the specific types of builders or expertis…" at bounding box center [299, 92] width 202 height 262
click at [319, 58] on input "text" at bounding box center [295, 59] width 165 height 6
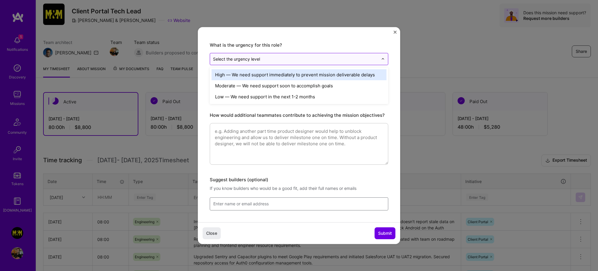
click at [393, 32] on img "Close" at bounding box center [394, 32] width 3 height 3
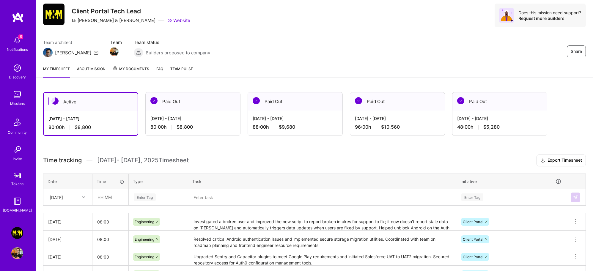
click at [89, 69] on link "About Mission" at bounding box center [91, 72] width 29 height 12
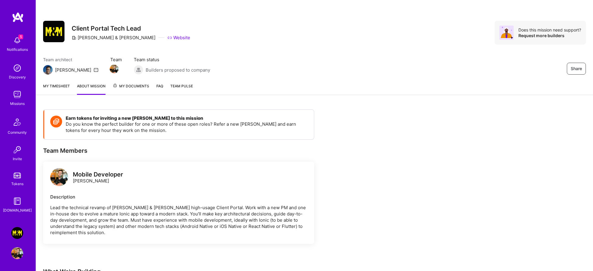
click at [60, 89] on link "My timesheet" at bounding box center [56, 89] width 27 height 12
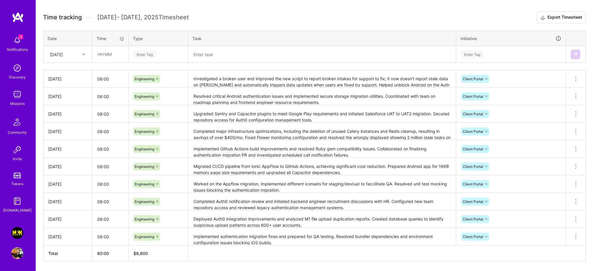
scroll to position [180, 0]
